Goal: Information Seeking & Learning: Learn about a topic

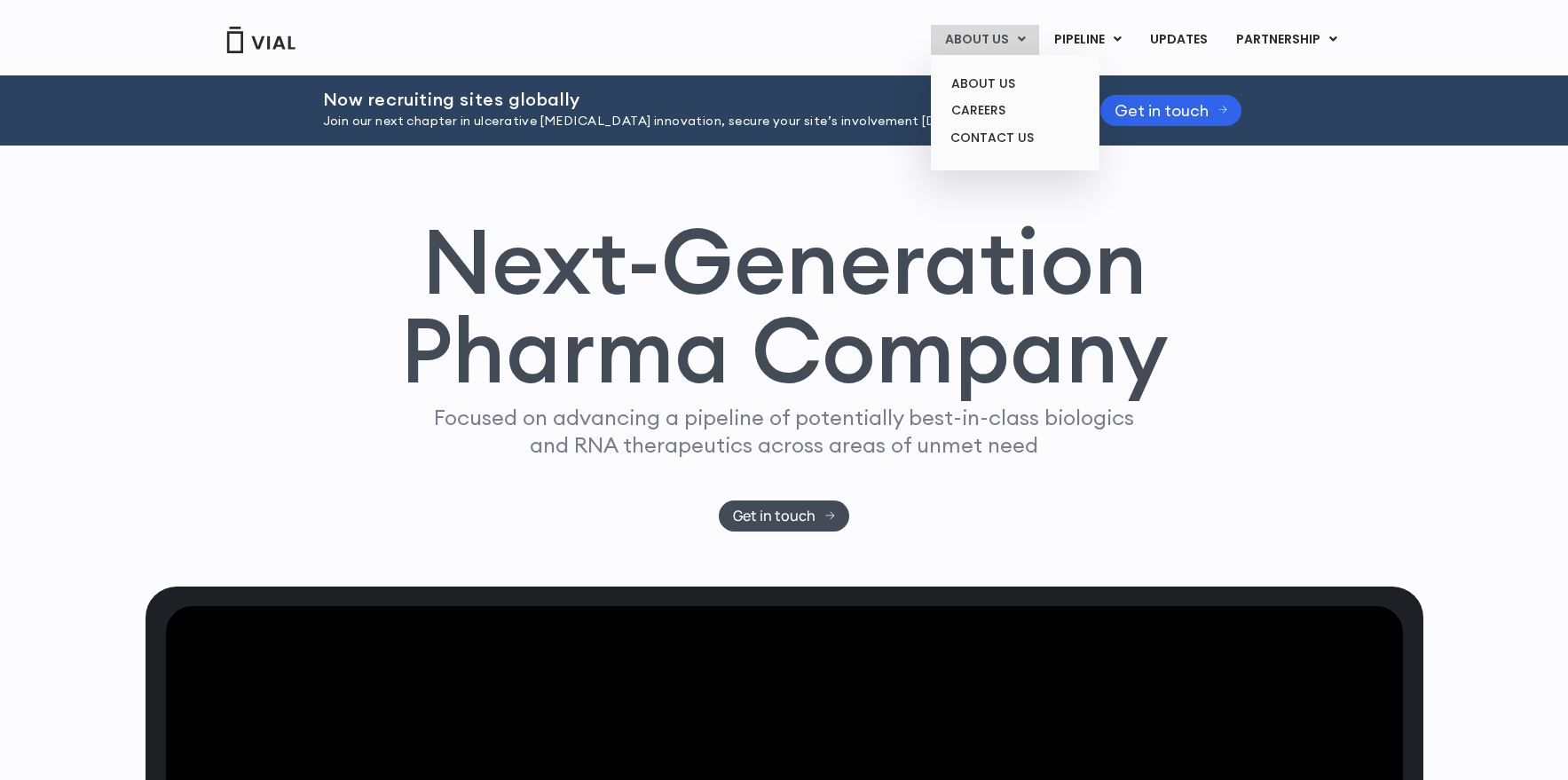
click at [1019, 40] on link "ABOUT US" at bounding box center [985, 40] width 108 height 30
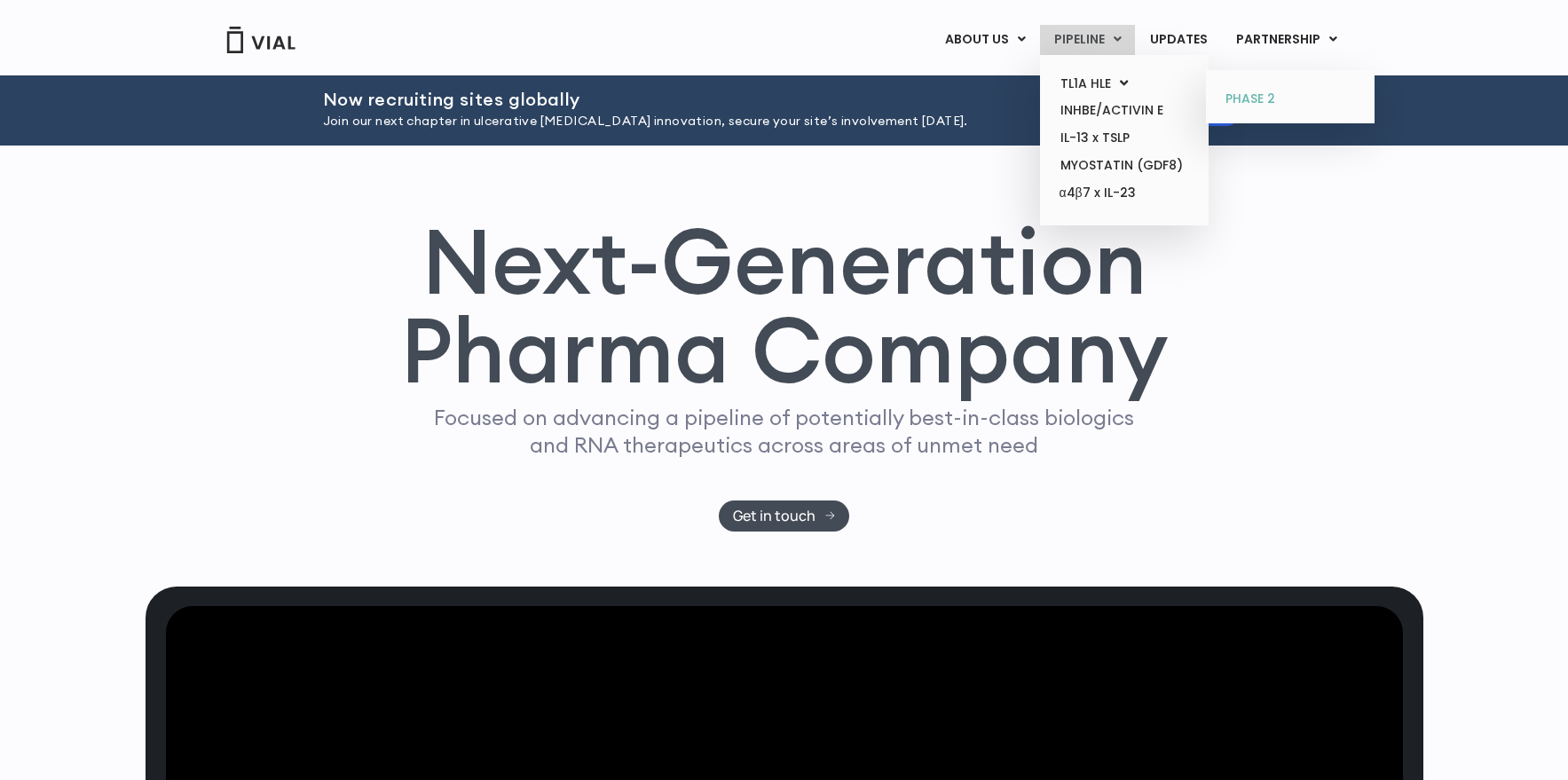
click at [1278, 101] on link "PHASE 2" at bounding box center [1289, 99] width 156 height 28
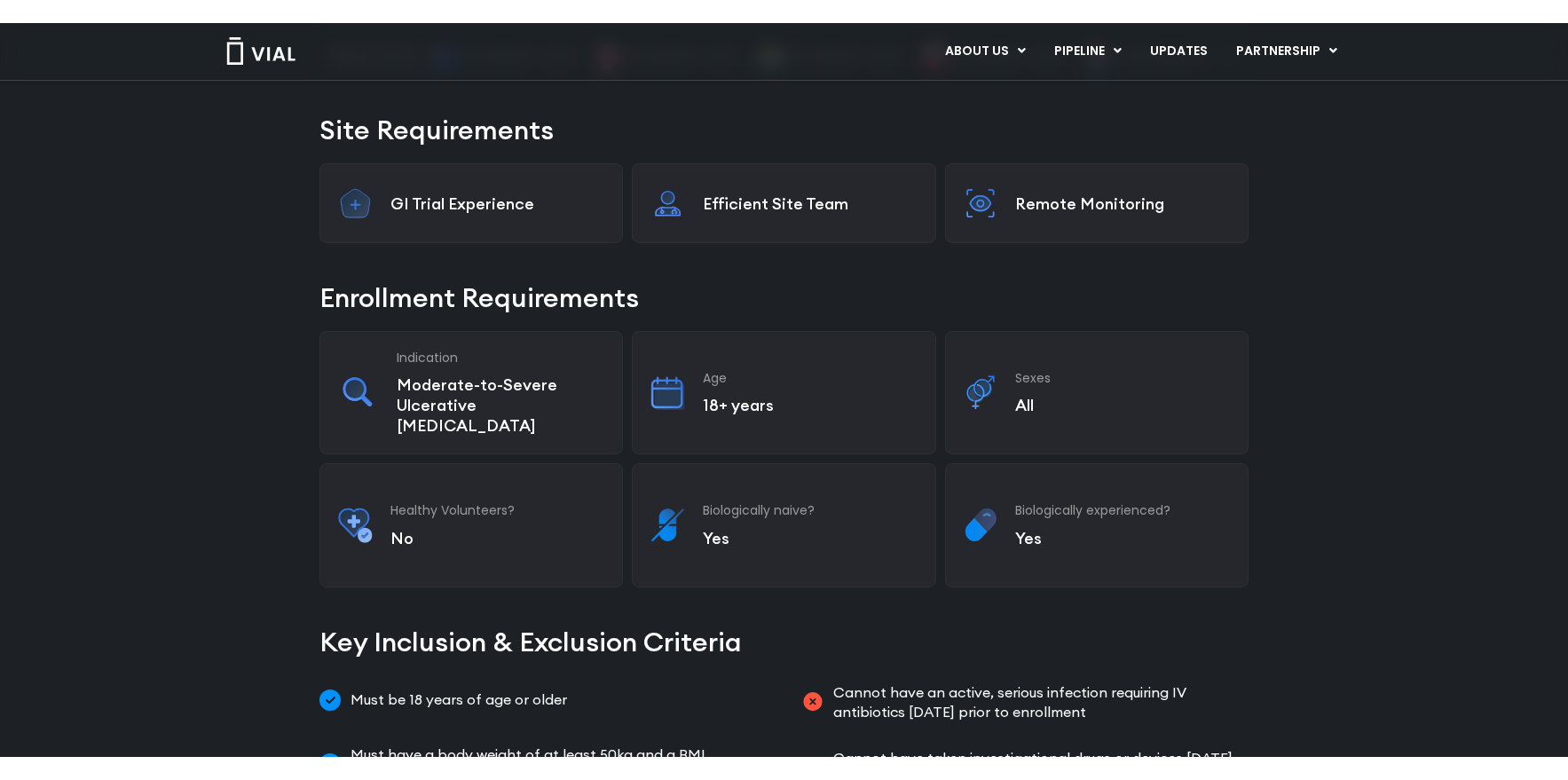
scroll to position [313, 0]
